Goal: Find specific page/section: Find specific page/section

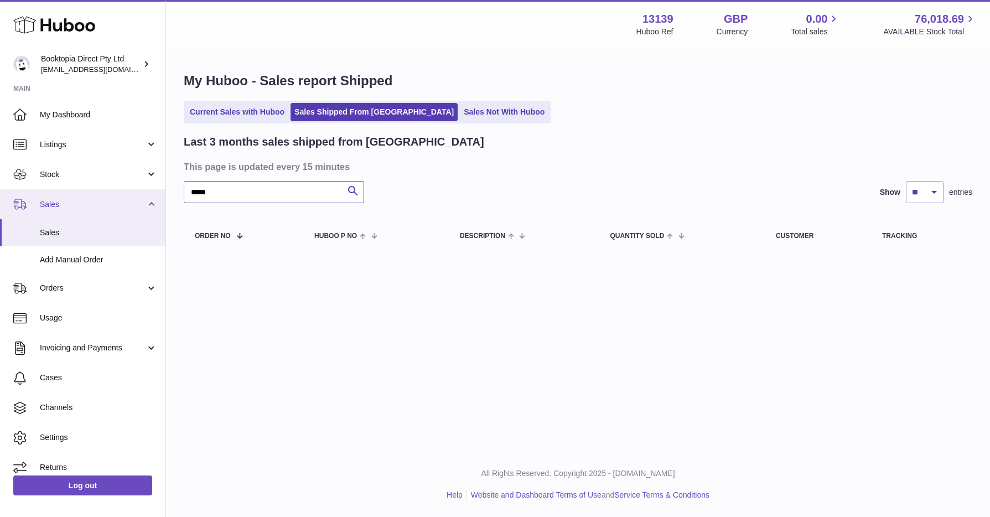
drag, startPoint x: 217, startPoint y: 193, endPoint x: 138, endPoint y: 190, distance: 78.6
click at [138, 190] on div "Huboo Booktopia Direct Pty Ltd buz@sabweb.com.au Main My Dashboard Listings Not…" at bounding box center [495, 258] width 990 height 517
type input "*****"
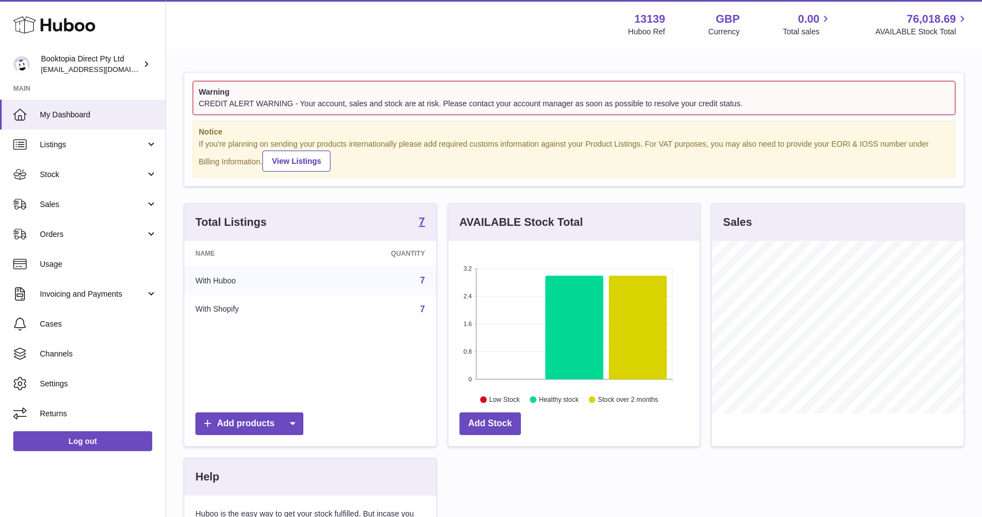
scroll to position [173, 251]
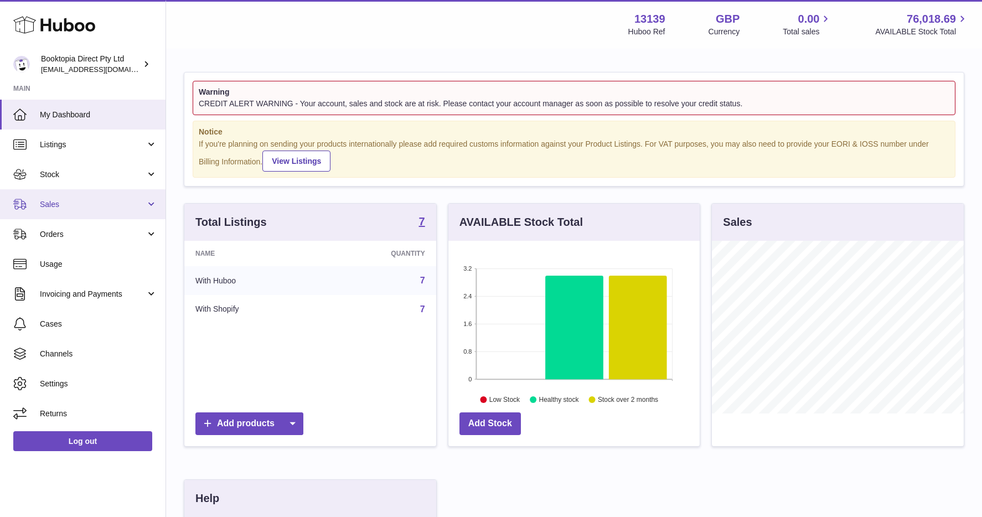
click at [70, 206] on span "Sales" at bounding box center [93, 204] width 106 height 11
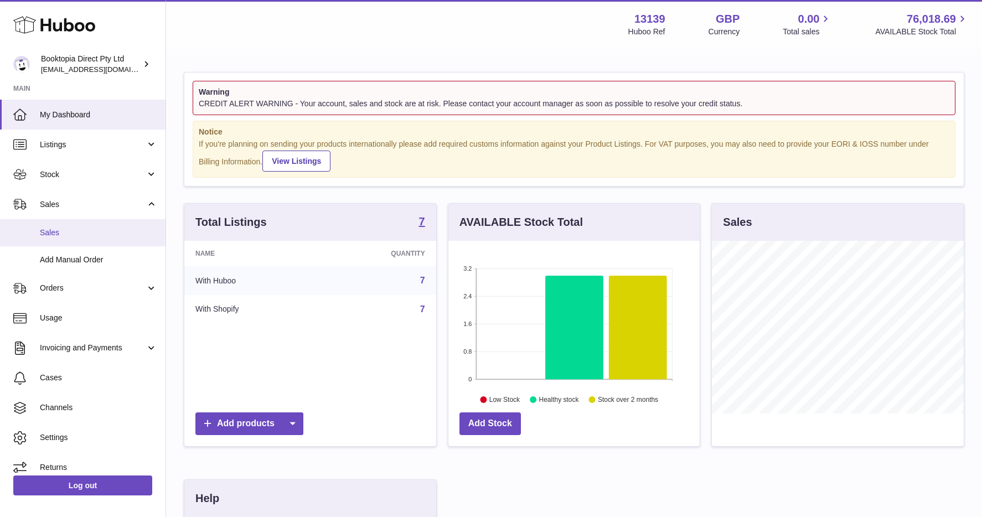
click at [64, 232] on span "Sales" at bounding box center [98, 232] width 117 height 11
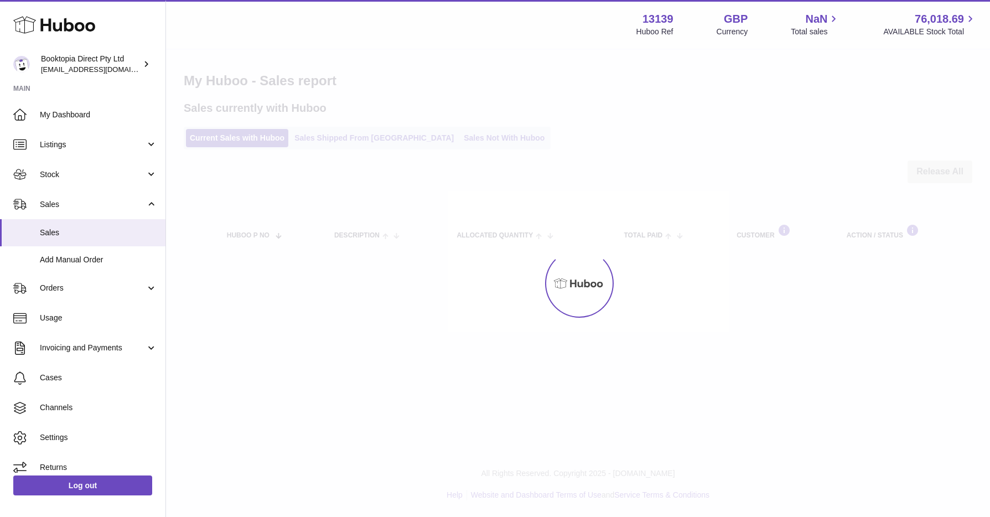
click at [310, 142] on div at bounding box center [578, 283] width 824 height 467
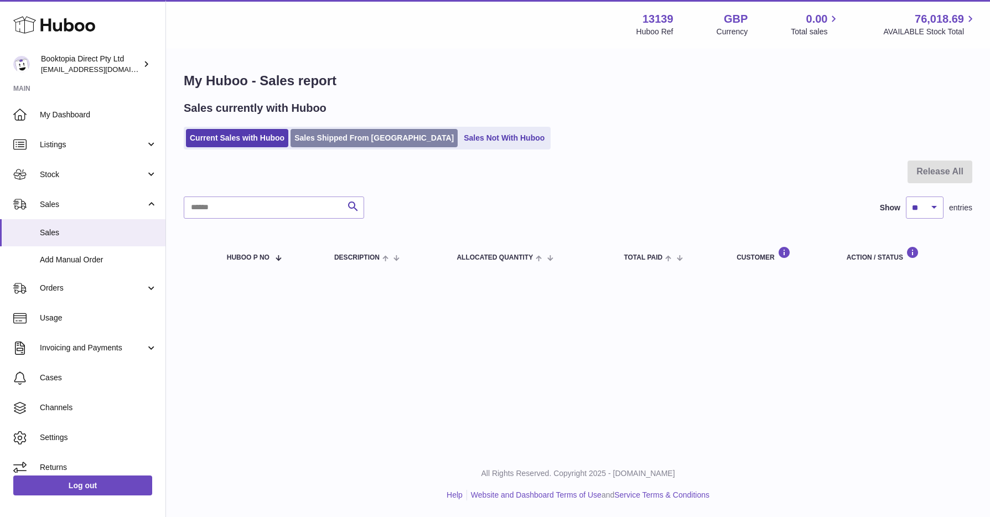
click at [312, 139] on link "Sales Shipped From Huboo" at bounding box center [374, 138] width 167 height 18
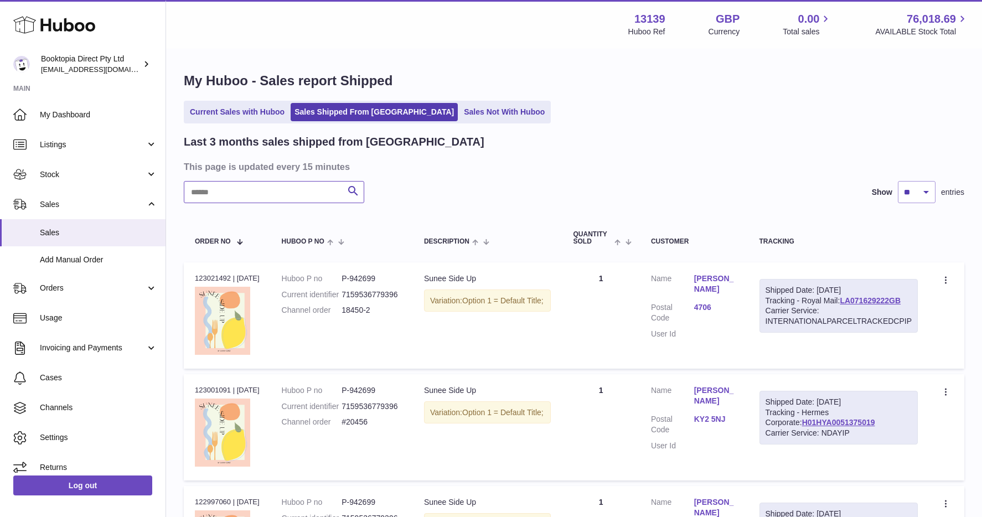
click at [282, 191] on input "text" at bounding box center [274, 192] width 180 height 22
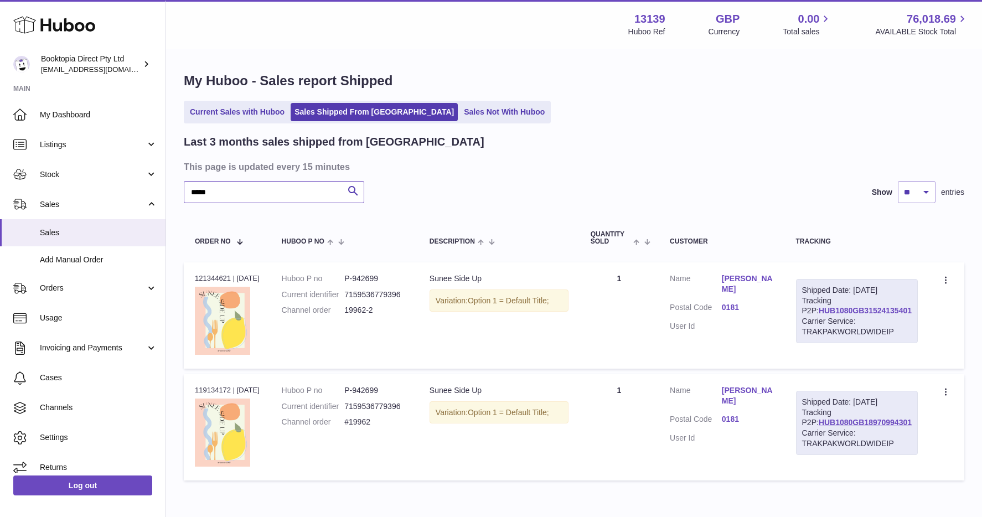
type input "*****"
click at [845, 315] on link "HUB1080GB31524135401" at bounding box center [865, 310] width 93 height 9
